Goal: Browse casually: Explore the website without a specific task or goal

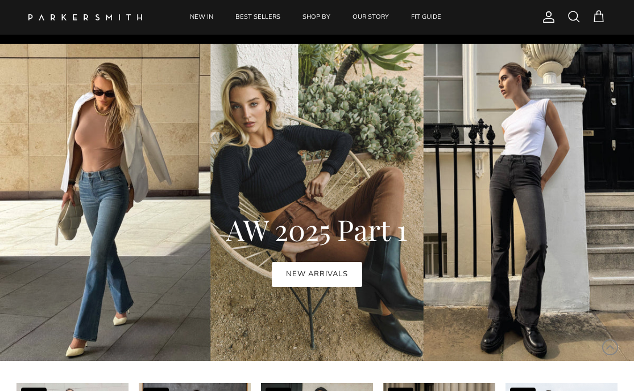
scroll to position [568, 0]
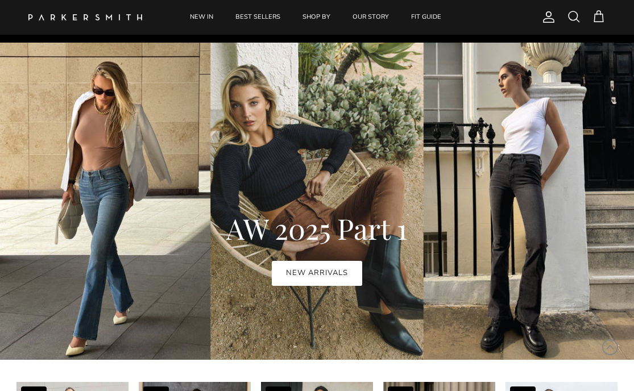
click at [334, 269] on link "NEW ARRIVALS" at bounding box center [317, 273] width 90 height 25
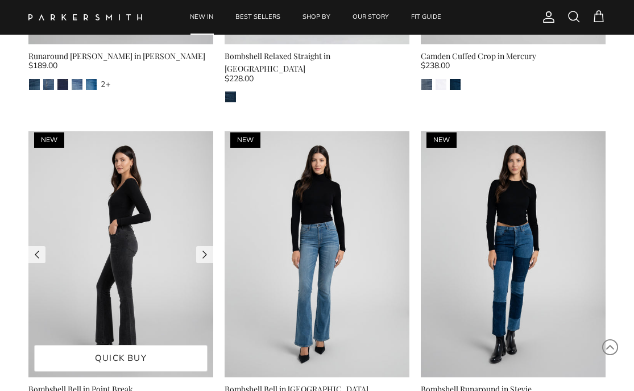
scroll to position [1648, 0]
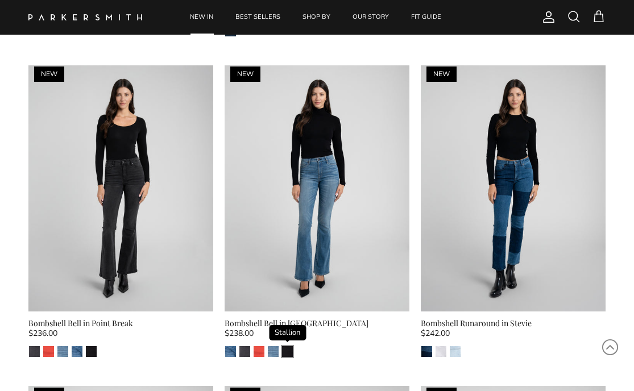
click at [288, 346] on img "Stallion" at bounding box center [287, 351] width 11 height 11
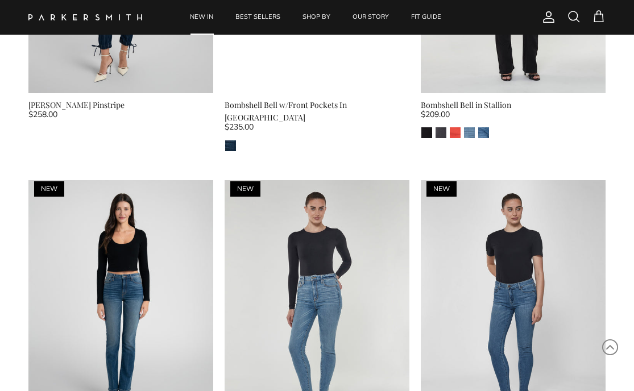
scroll to position [2898, 0]
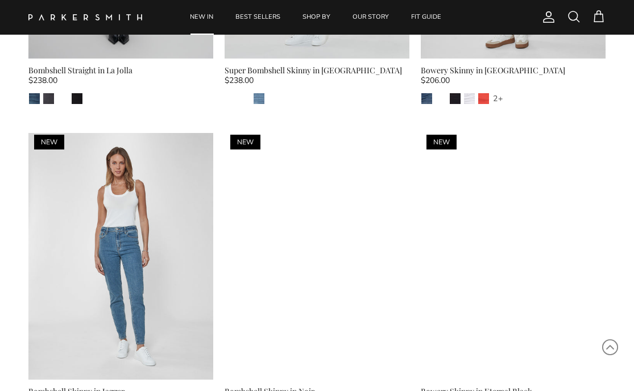
scroll to position [3183, 0]
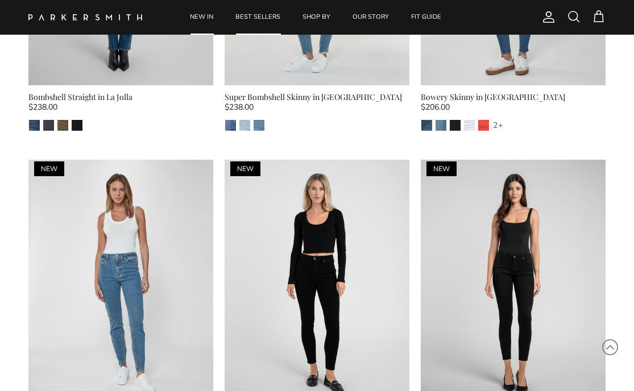
click at [267, 15] on link "BEST SELLERS" at bounding box center [257, 17] width 65 height 35
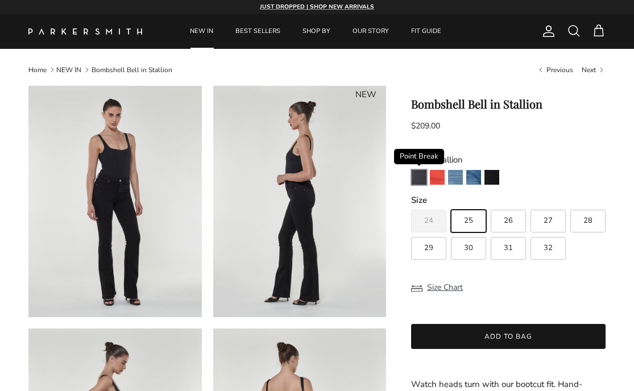
click at [415, 177] on img "Point Break" at bounding box center [418, 177] width 15 height 15
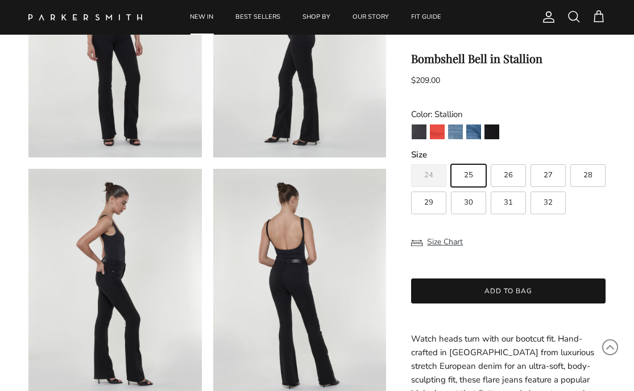
scroll to position [227, 0]
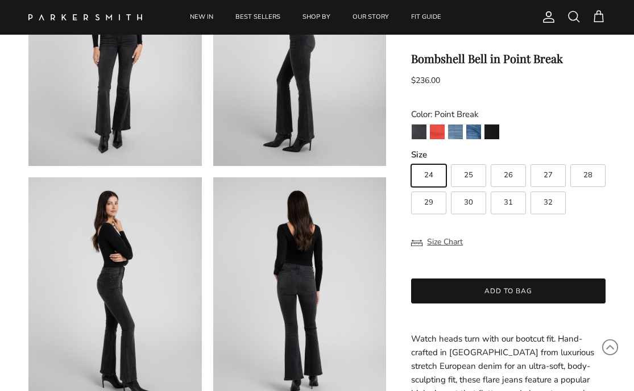
scroll to position [170, 0]
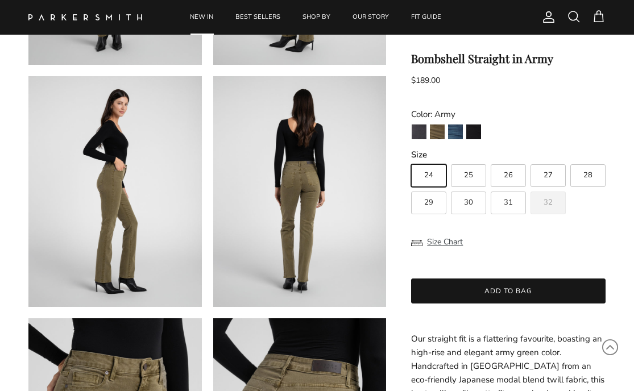
scroll to position [284, 0]
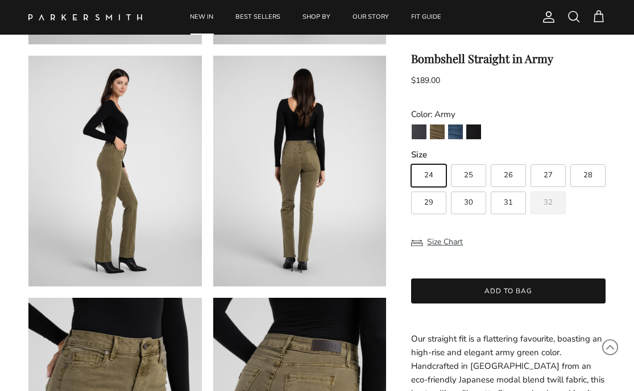
click at [607, 365] on product-form "Previous Next NEW NEW" at bounding box center [317, 287] width 634 height 970
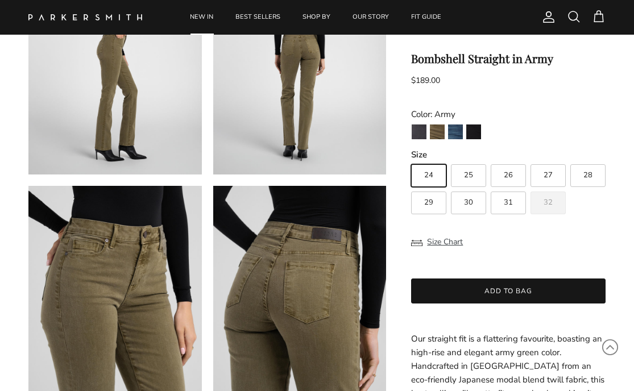
scroll to position [398, 0]
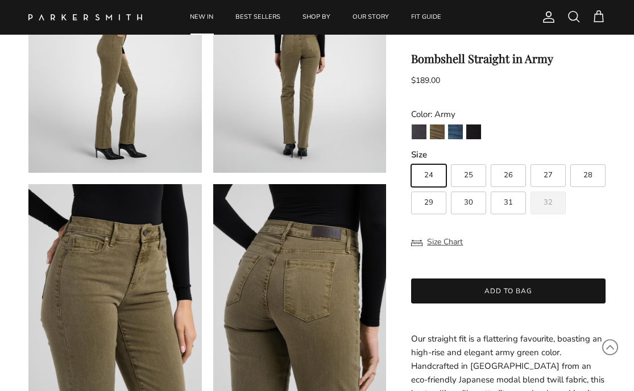
click at [465, 356] on span "Our straight fit is a flattering favourite, boasting an high-rise and elegant a…" at bounding box center [507, 373] width 193 height 80
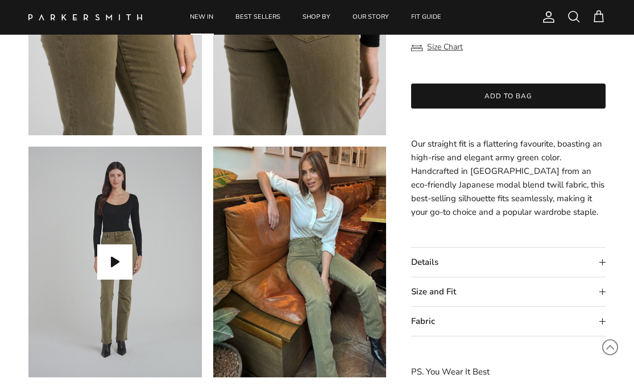
scroll to position [682, 0]
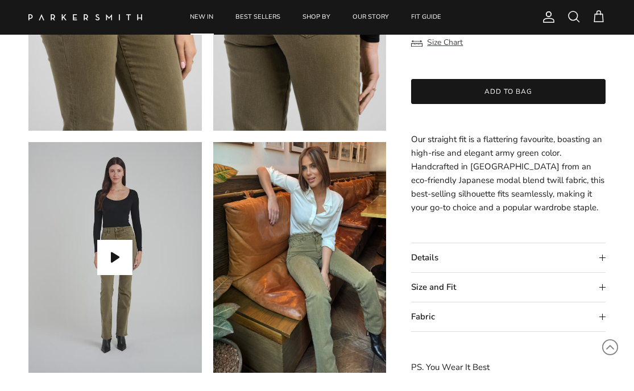
click at [426, 257] on summary "Details" at bounding box center [508, 257] width 194 height 29
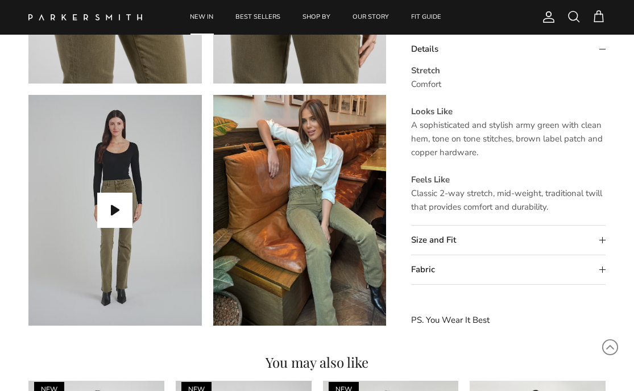
scroll to position [739, 0]
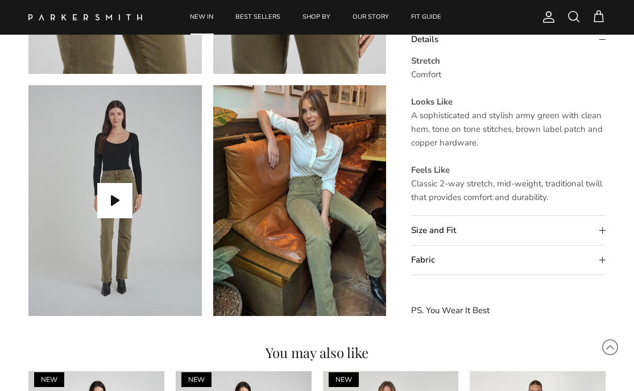
click at [439, 230] on summary "Size and Fit" at bounding box center [508, 230] width 194 height 29
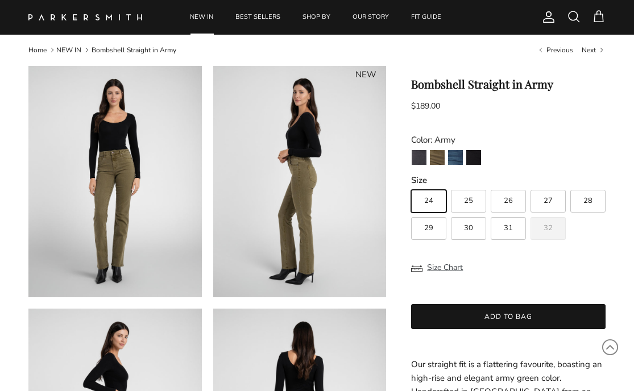
scroll to position [0, 0]
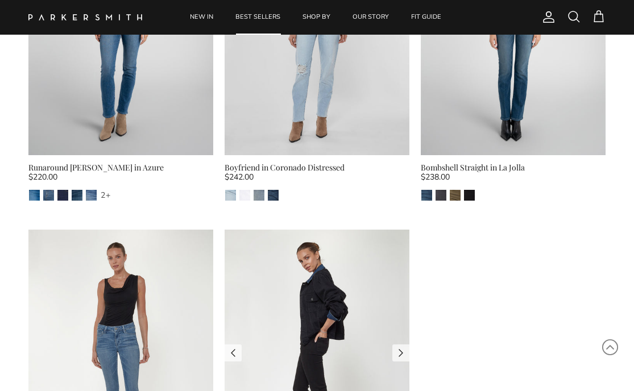
scroll to position [2216, 0]
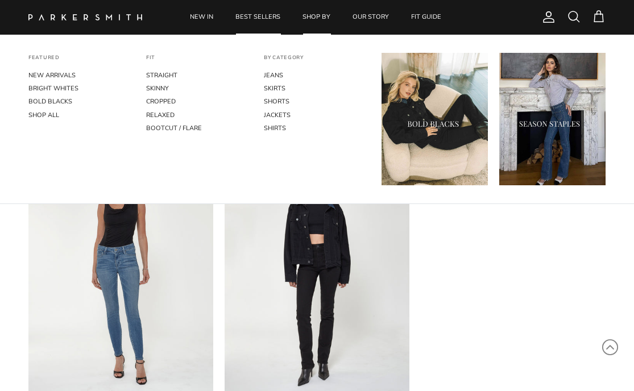
click at [317, 16] on link "SHOP BY" at bounding box center [316, 17] width 48 height 35
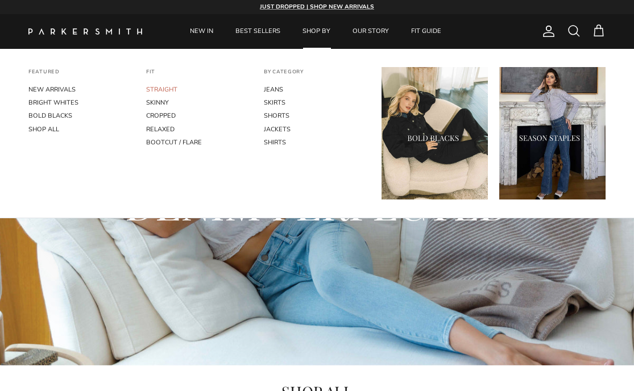
click at [174, 88] on link "STRAIGHT" at bounding box center [199, 89] width 106 height 13
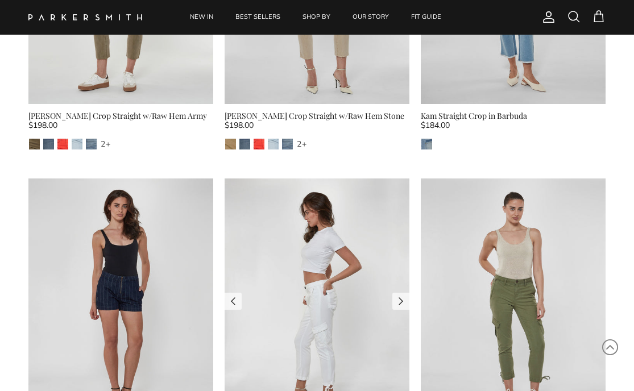
scroll to position [3183, 0]
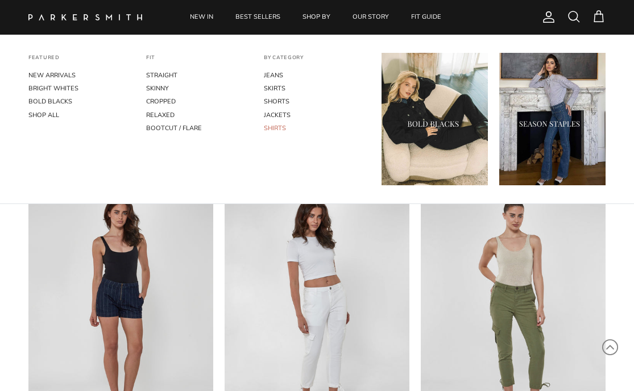
click at [275, 127] on link "SHIRTS" at bounding box center [317, 128] width 106 height 13
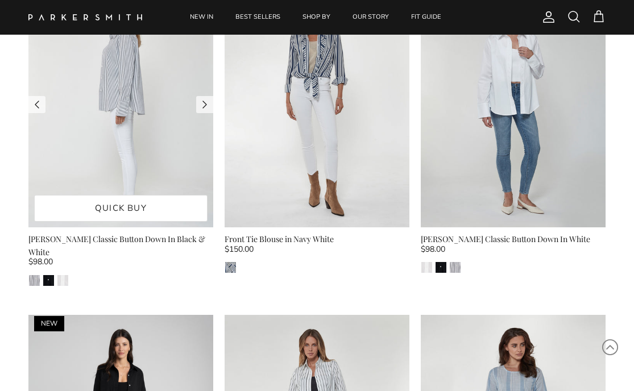
scroll to position [398, 0]
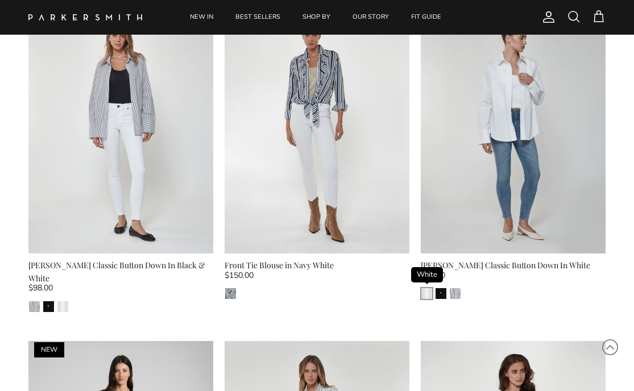
click at [426, 294] on img "White" at bounding box center [426, 293] width 11 height 11
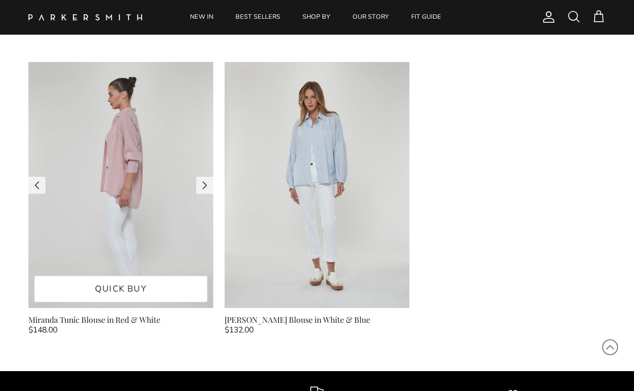
scroll to position [1023, 0]
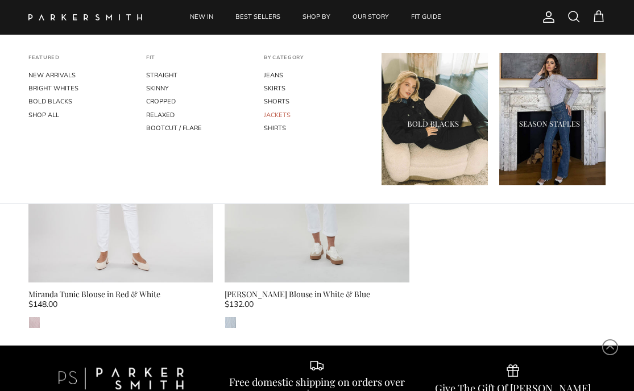
click at [278, 113] on link "JACKETS" at bounding box center [317, 115] width 106 height 13
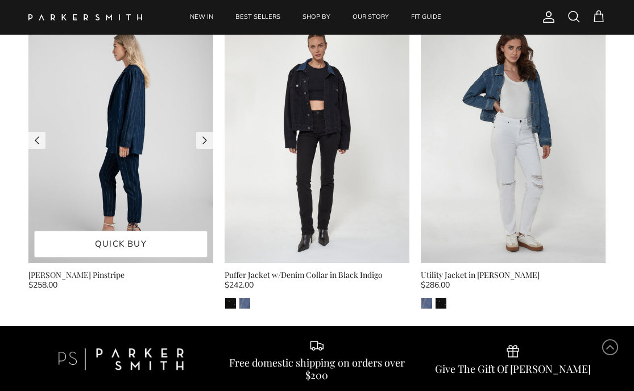
scroll to position [455, 0]
